Goal: Navigation & Orientation: Find specific page/section

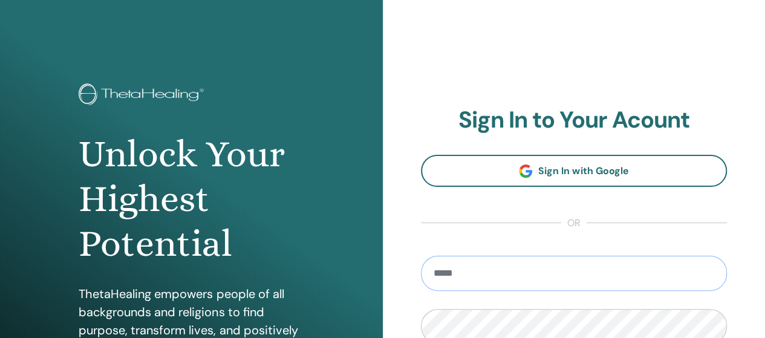
click at [648, 268] on input "email" at bounding box center [574, 273] width 306 height 35
type input "**********"
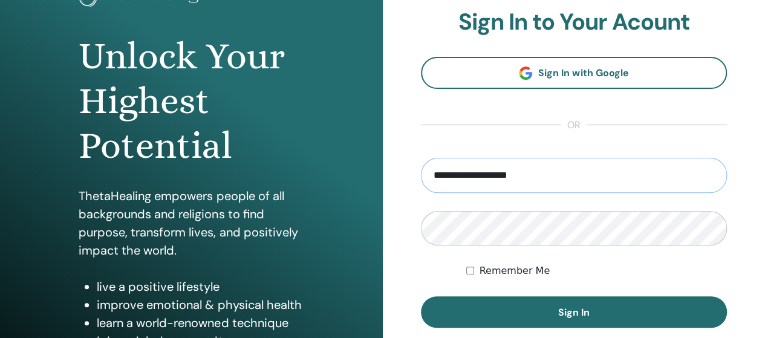
scroll to position [151, 0]
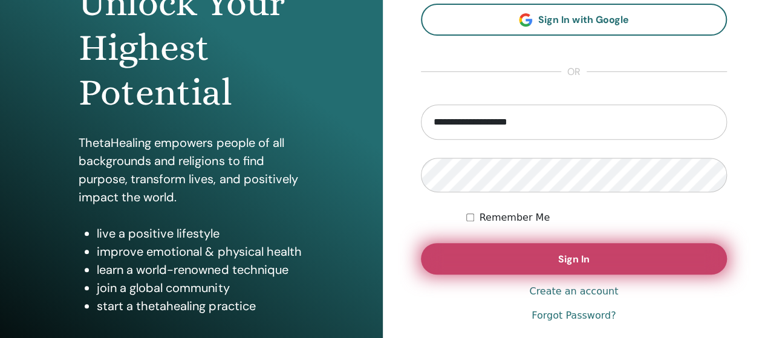
click at [557, 256] on button "Sign In" at bounding box center [574, 258] width 306 height 31
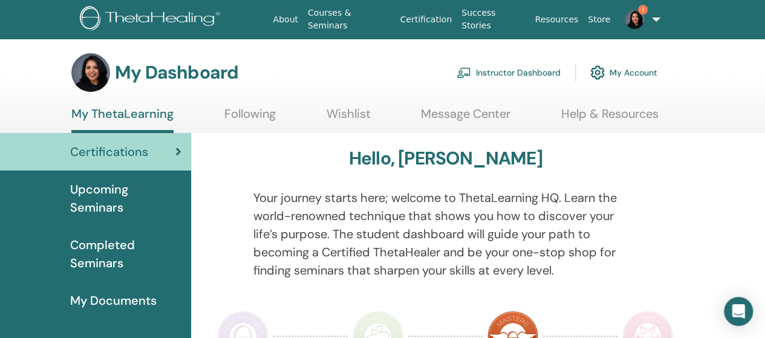
click at [655, 21] on link "1" at bounding box center [639, 19] width 48 height 39
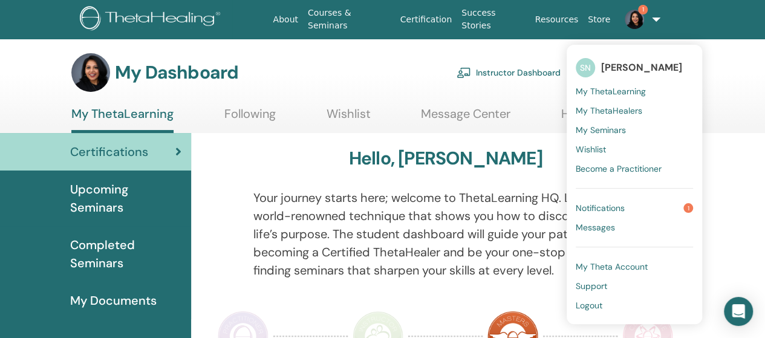
click at [603, 203] on span "Notifications" at bounding box center [599, 208] width 49 height 11
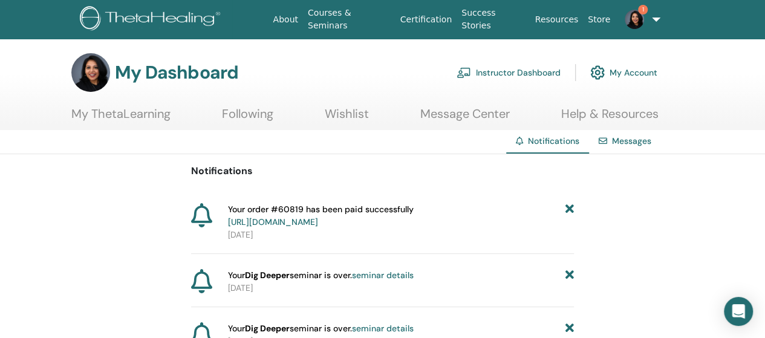
click at [528, 72] on link "Instructor Dashboard" at bounding box center [508, 72] width 104 height 27
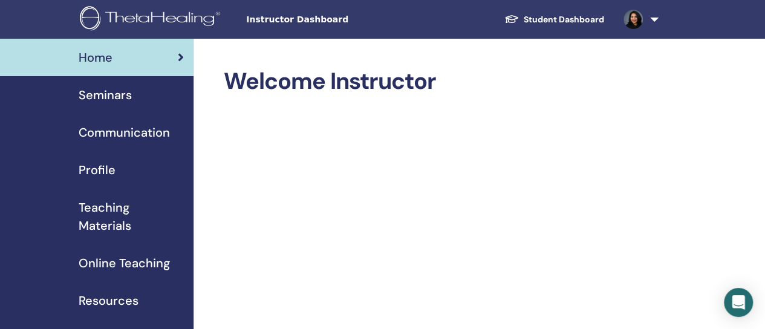
click at [99, 102] on span "Seminars" at bounding box center [105, 95] width 53 height 18
